Goal: Task Accomplishment & Management: Use online tool/utility

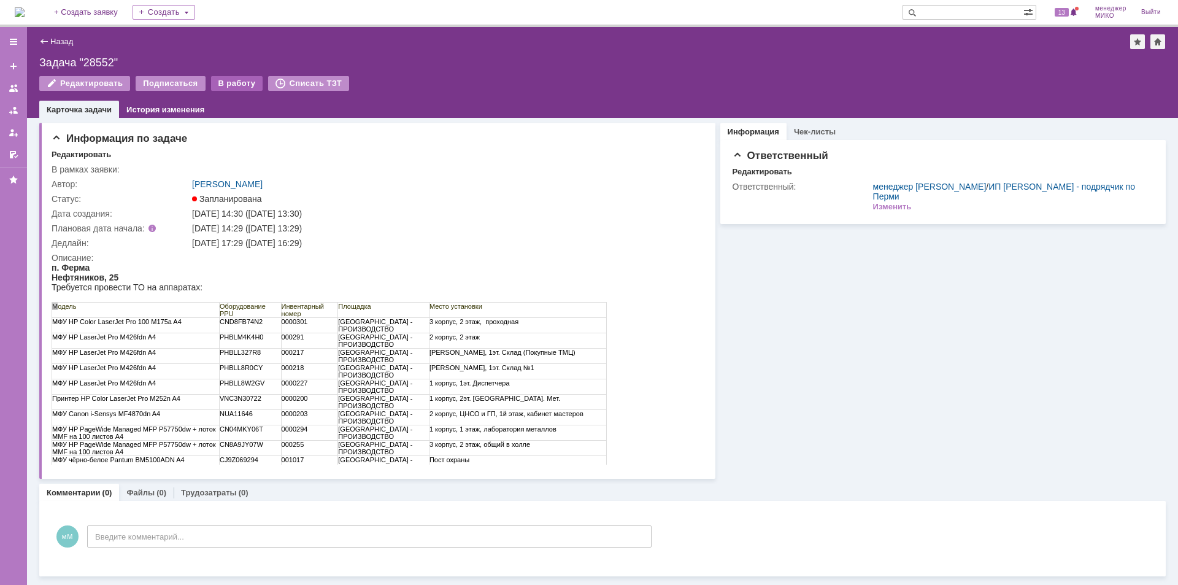
click at [234, 83] on div "В работу" at bounding box center [237, 83] width 52 height 15
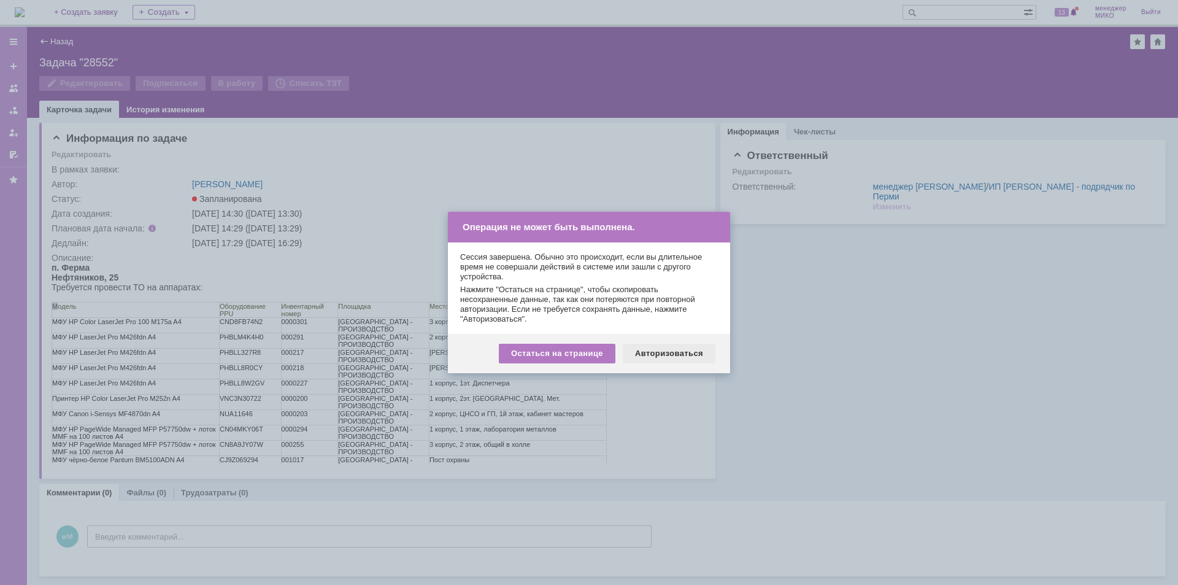
click at [665, 358] on div "Авторизоваться" at bounding box center [669, 354] width 93 height 20
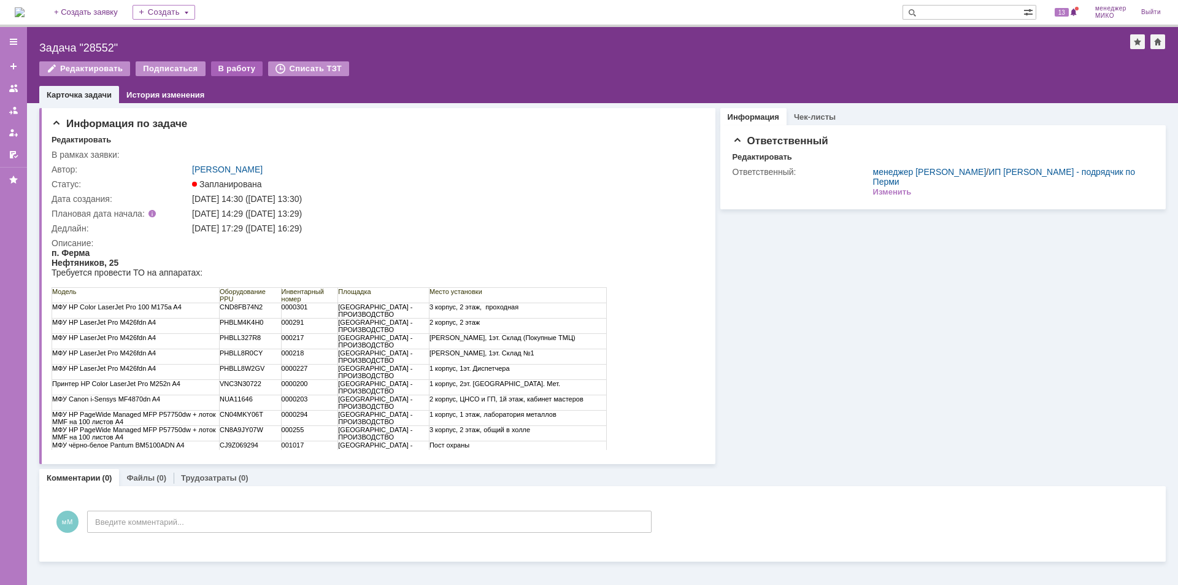
click at [227, 66] on div "В работу" at bounding box center [237, 68] width 52 height 15
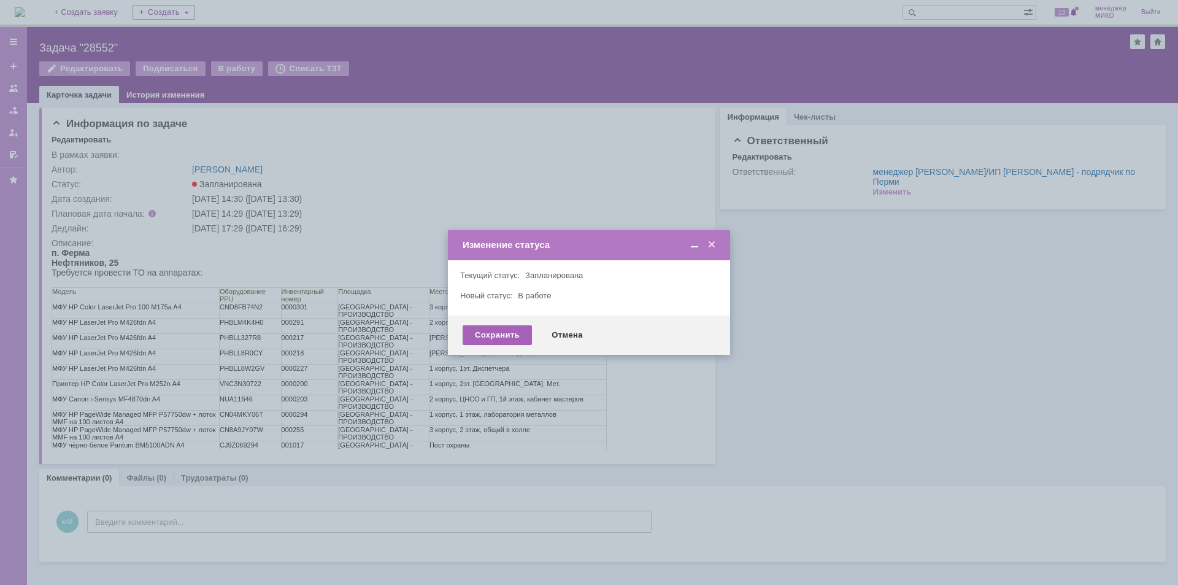
click at [501, 338] on div "Сохранить" at bounding box center [497, 335] width 69 height 20
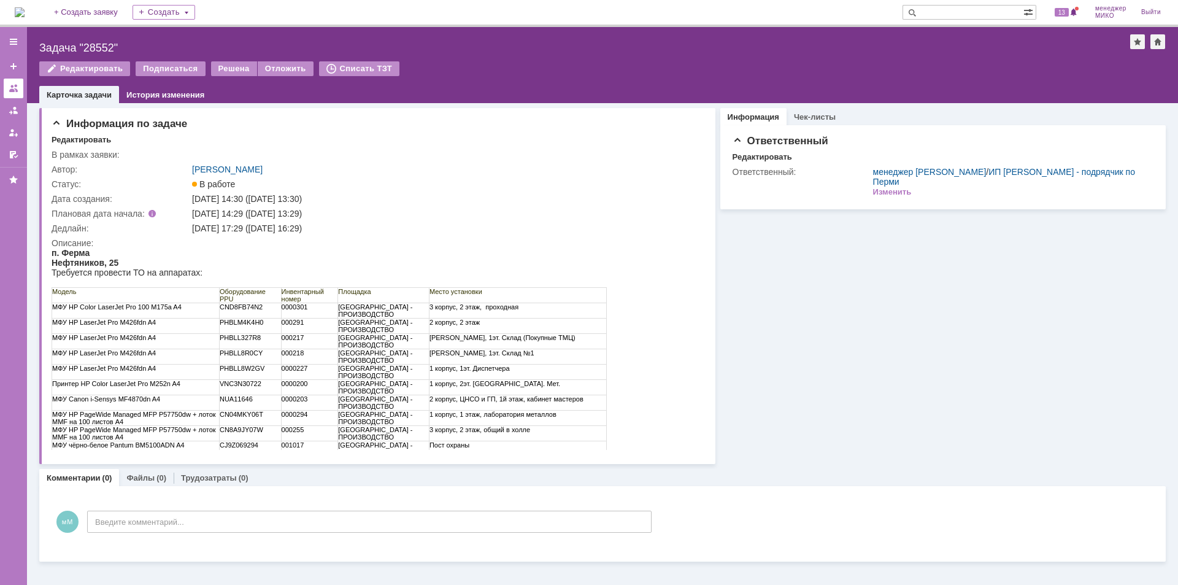
click at [15, 85] on div at bounding box center [14, 88] width 10 height 10
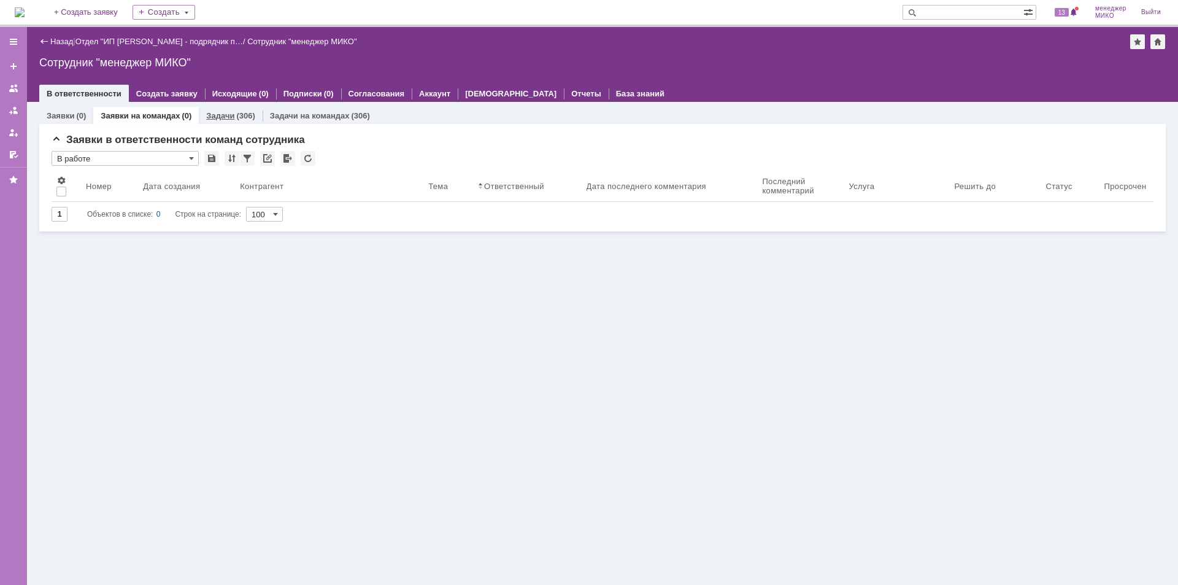
click at [219, 115] on link "Задачи" at bounding box center [220, 115] width 28 height 9
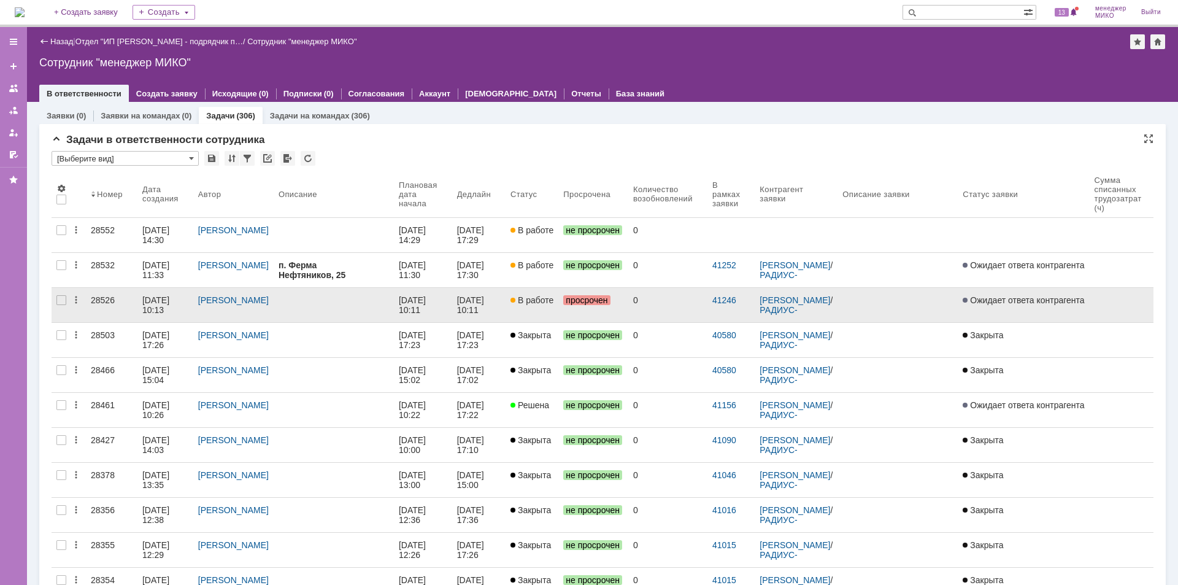
click at [102, 301] on div "28526" at bounding box center [112, 300] width 42 height 10
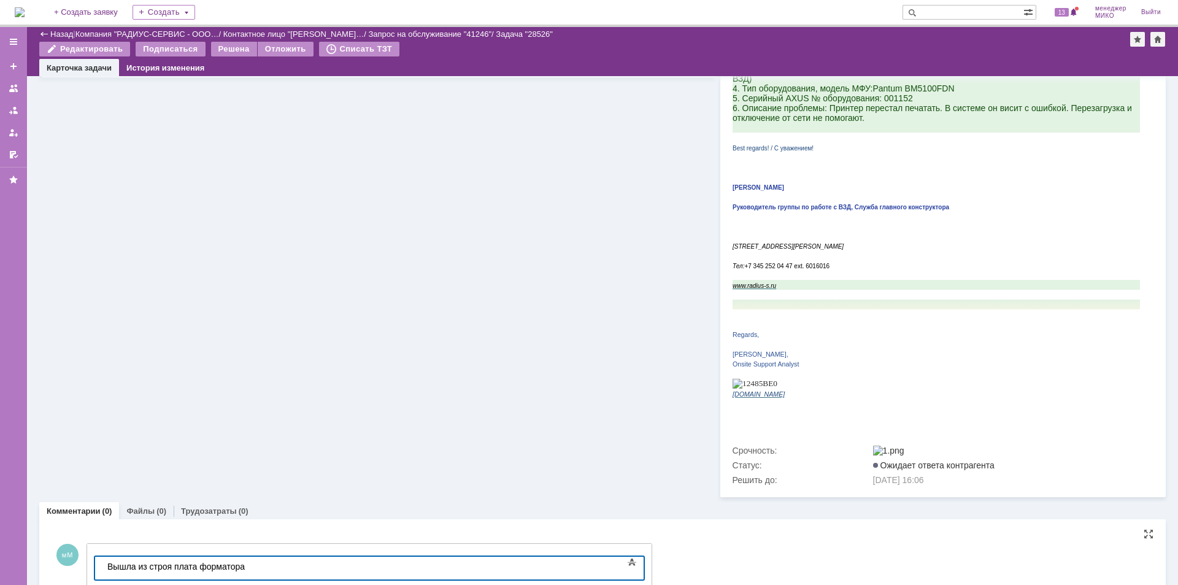
scroll to position [268, 0]
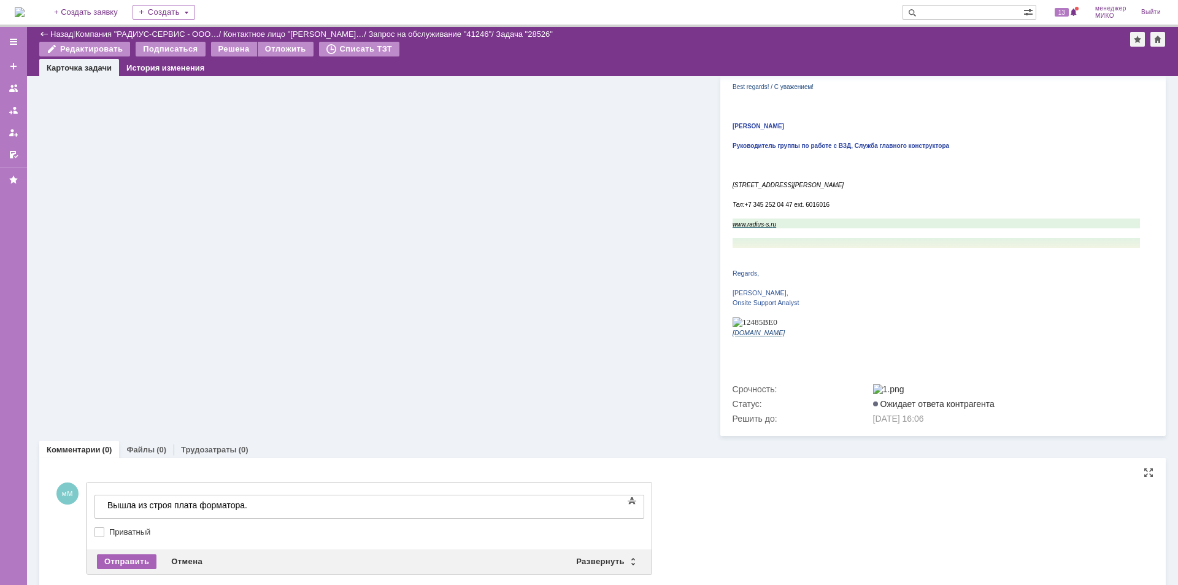
click at [117, 554] on div "Отправить" at bounding box center [127, 561] width 60 height 15
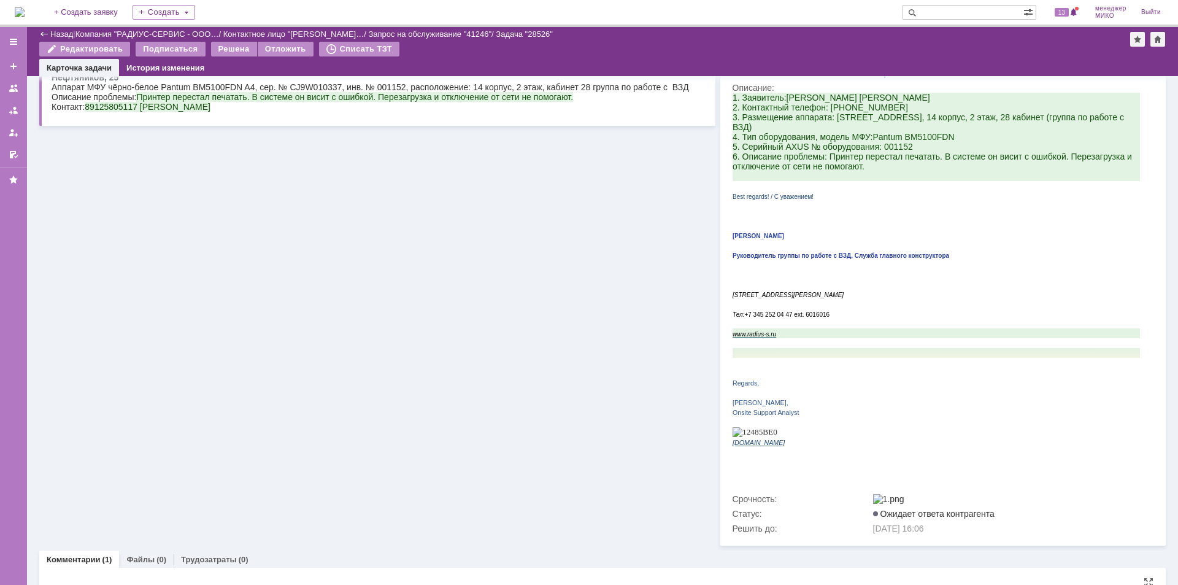
scroll to position [0, 0]
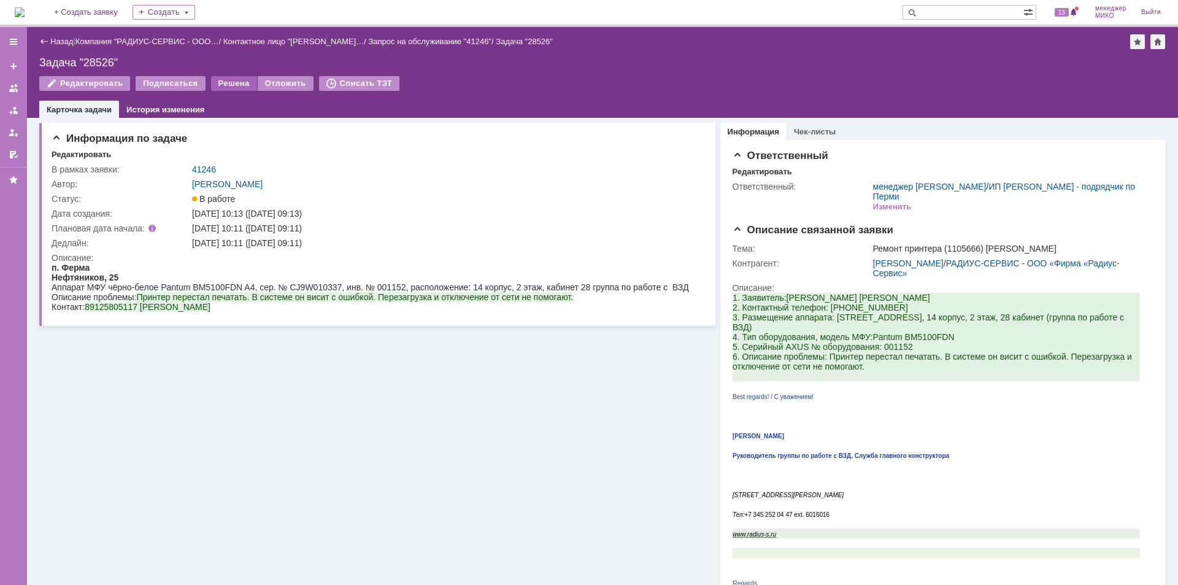
click at [225, 79] on div "Решена" at bounding box center [234, 83] width 46 height 15
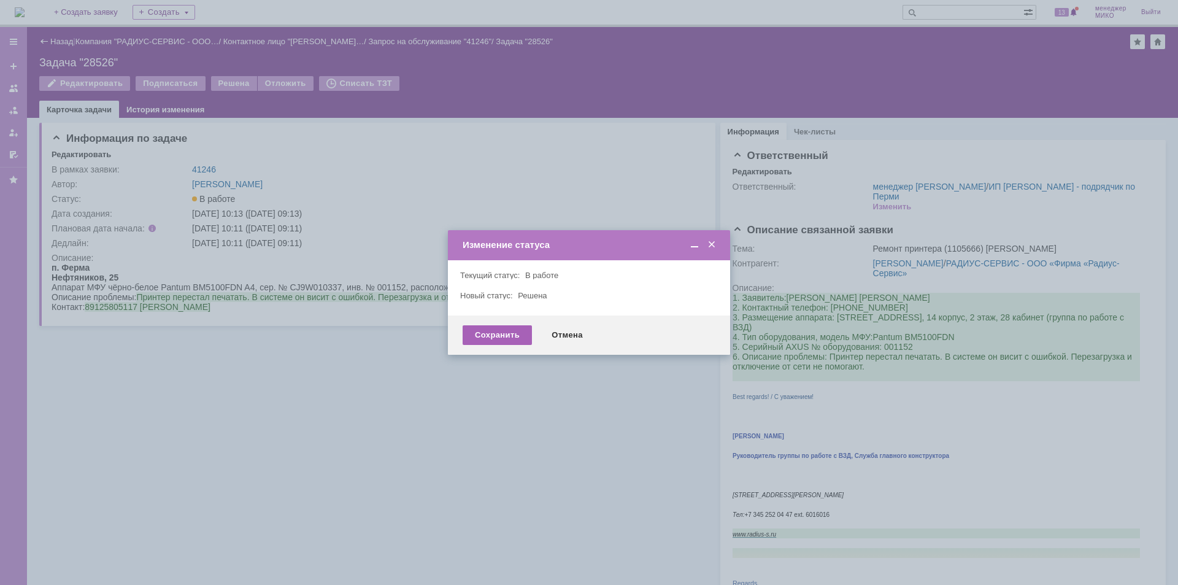
click at [506, 341] on div "Сохранить" at bounding box center [497, 335] width 69 height 20
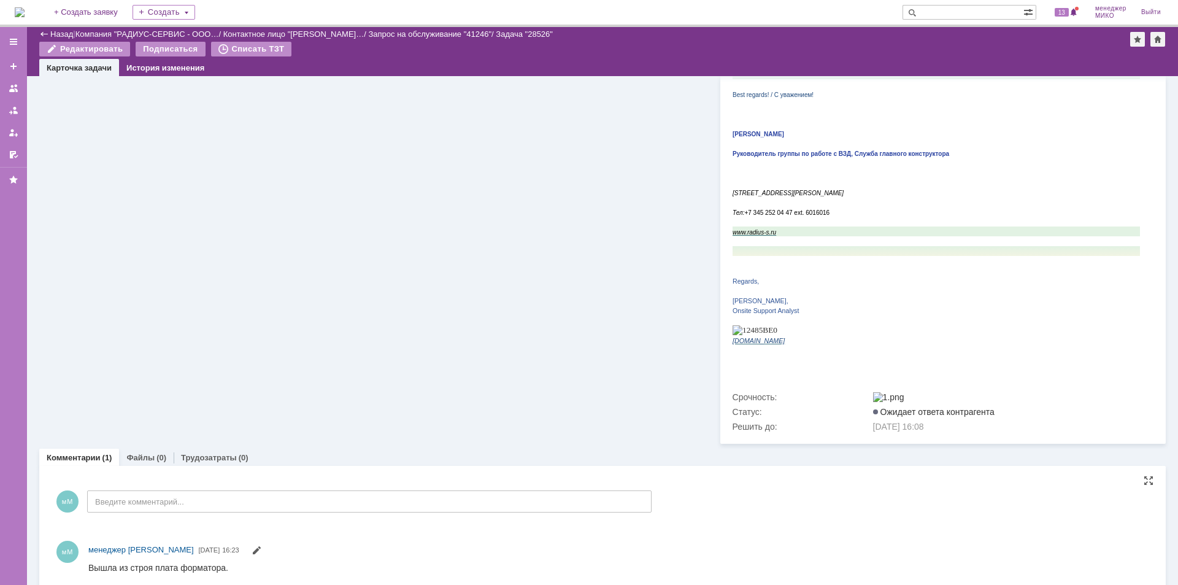
click at [129, 453] on link "Файлы" at bounding box center [140, 457] width 28 height 9
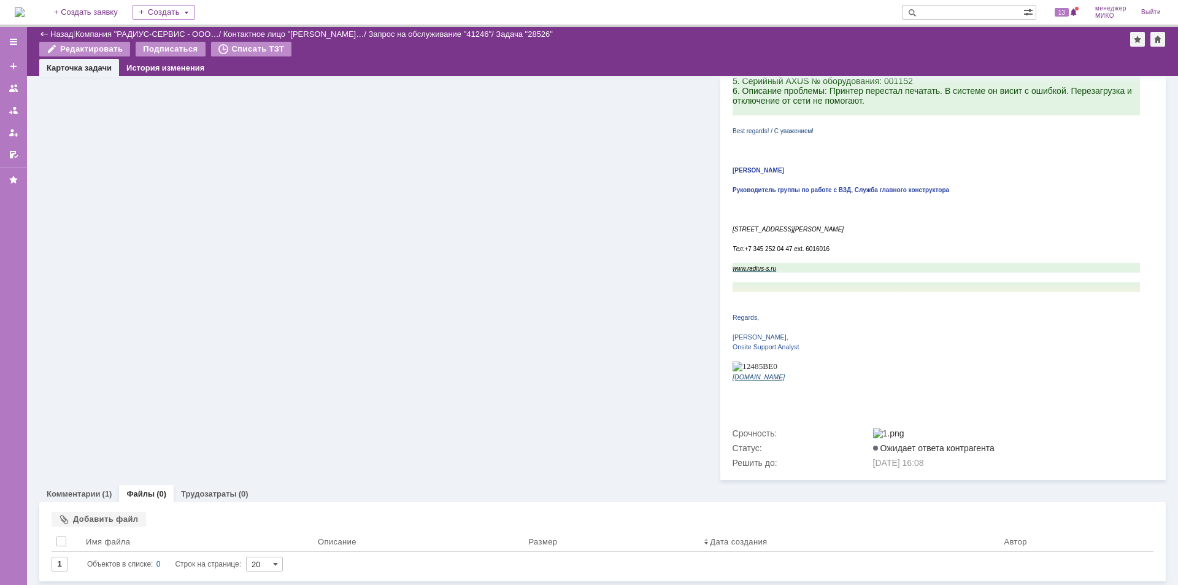
scroll to position [210, 0]
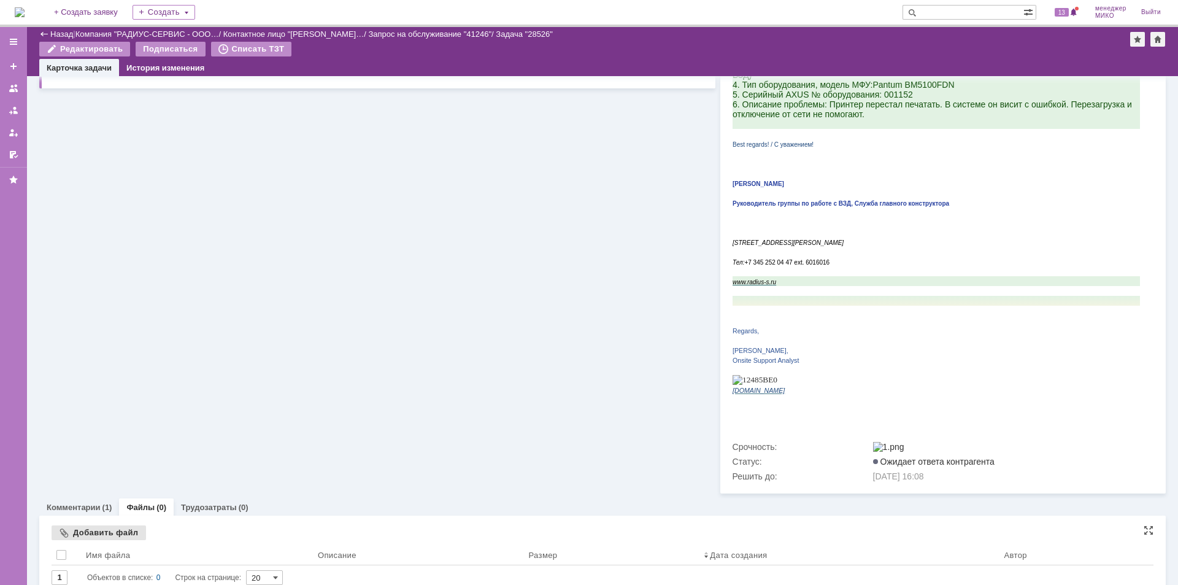
click at [97, 525] on div "Добавить файл" at bounding box center [99, 532] width 94 height 15
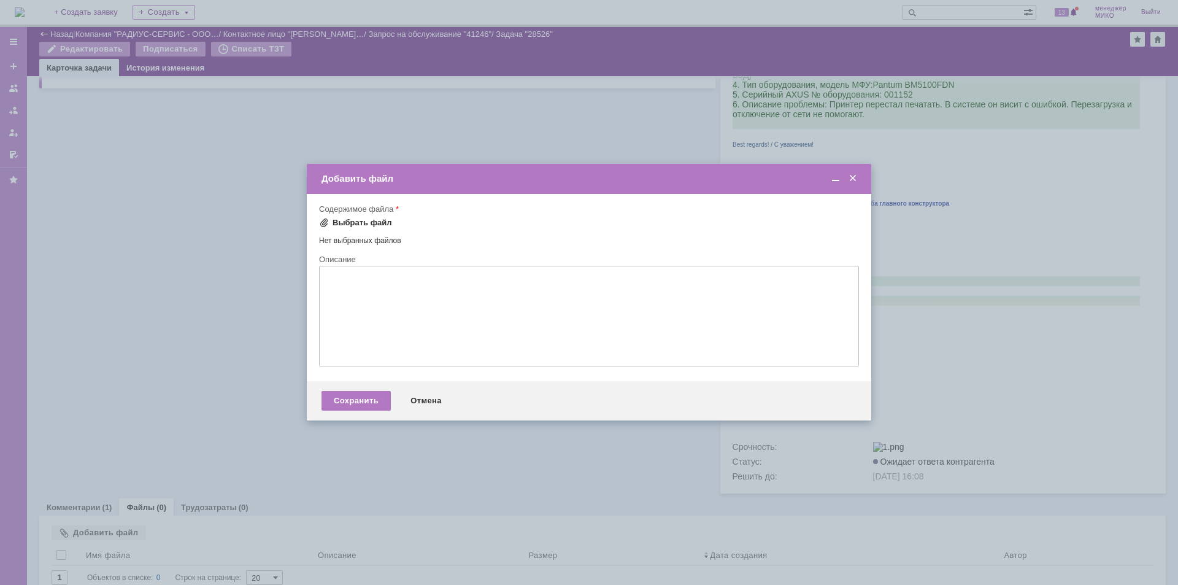
click at [344, 225] on div "Выбрать файл" at bounding box center [362, 223] width 60 height 10
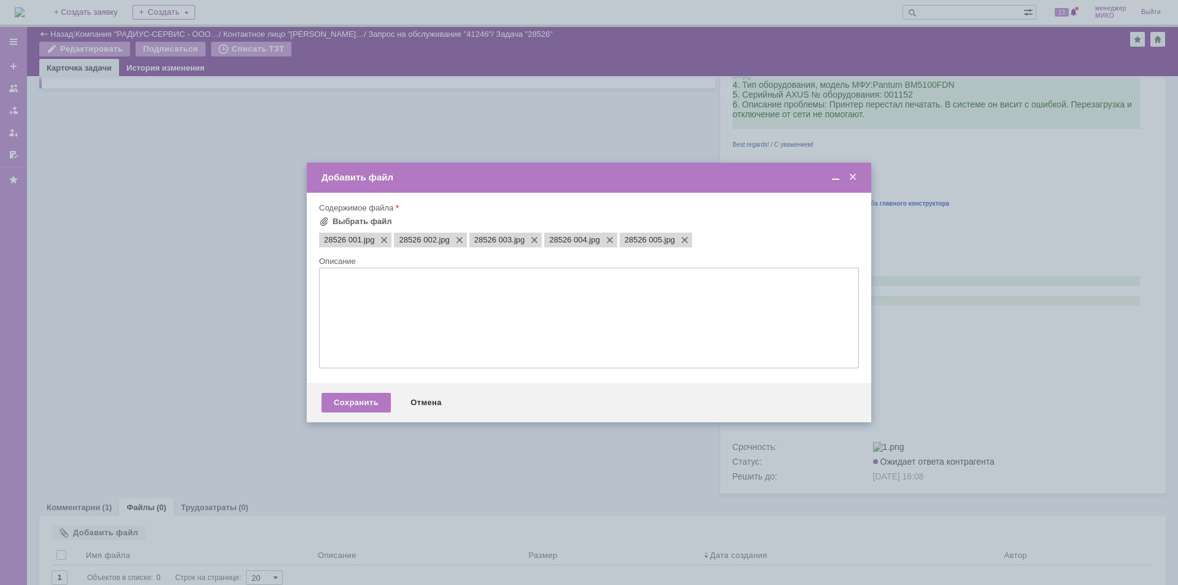
scroll to position [0, 0]
click at [344, 405] on div "Сохранить" at bounding box center [355, 403] width 69 height 20
